Goal: Information Seeking & Learning: Learn about a topic

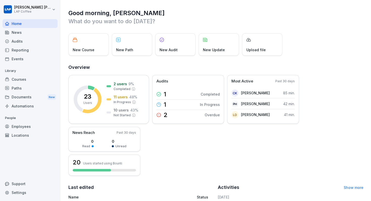
click at [24, 127] on div "Employees" at bounding box center [30, 126] width 55 height 9
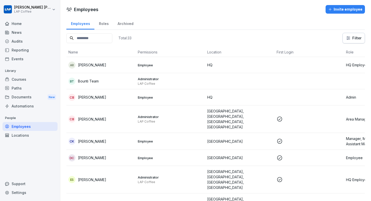
click at [100, 34] on input at bounding box center [89, 38] width 46 height 10
type input "*"
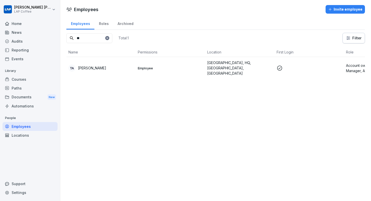
type input "*"
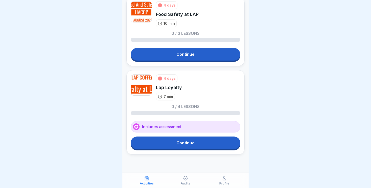
scroll to position [269, 0]
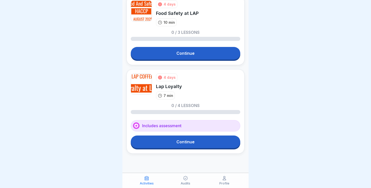
click at [165, 78] on div "4 days" at bounding box center [170, 77] width 12 height 5
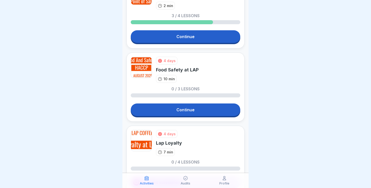
click at [169, 64] on div "4 days" at bounding box center [166, 61] width 21 height 8
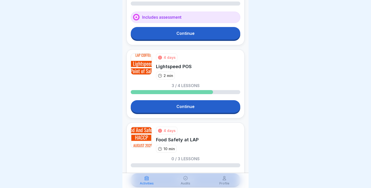
click at [168, 58] on div "4 days" at bounding box center [170, 57] width 12 height 5
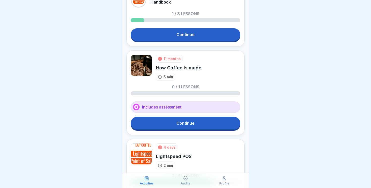
scroll to position [50, 0]
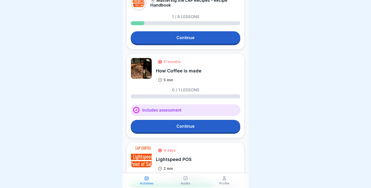
click at [169, 63] on div "11 months" at bounding box center [172, 61] width 17 height 5
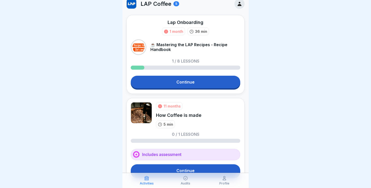
scroll to position [0, 0]
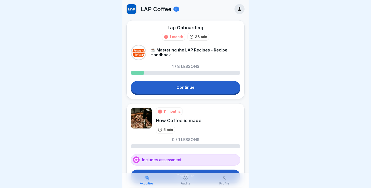
click at [173, 37] on div "1 month" at bounding box center [177, 36] width 14 height 5
drag, startPoint x: 168, startPoint y: 27, endPoint x: 218, endPoint y: 27, distance: 50.3
click at [218, 27] on div "Lap Onboarding 1 month 36 min" at bounding box center [186, 33] width 110 height 16
drag, startPoint x: 218, startPoint y: 27, endPoint x: 169, endPoint y: 25, distance: 49.0
click at [169, 25] on div "Lap Onboarding 1 month 36 min" at bounding box center [186, 33] width 110 height 16
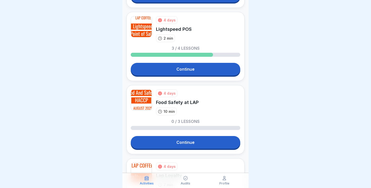
scroll to position [176, 0]
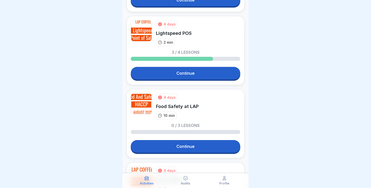
click at [220, 78] on link "Continue" at bounding box center [186, 73] width 110 height 13
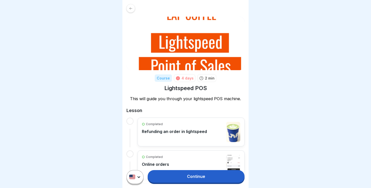
click at [129, 10] on icon at bounding box center [131, 9] width 4 height 4
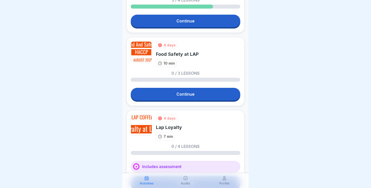
scroll to position [269, 0]
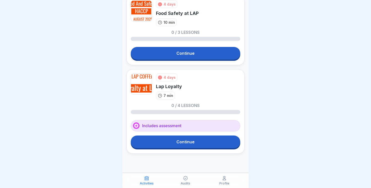
click at [142, 85] on img at bounding box center [141, 84] width 21 height 21
click at [163, 142] on link "Continue" at bounding box center [186, 142] width 110 height 13
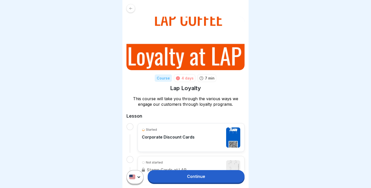
click at [129, 10] on div at bounding box center [131, 8] width 9 height 9
